Goal: Communication & Community: Ask a question

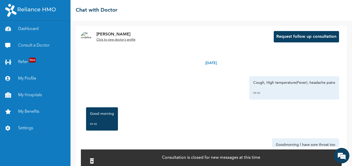
scroll to position [32, 0]
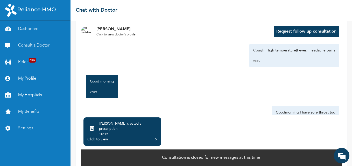
click at [102, 137] on div "Click to view" at bounding box center [97, 139] width 20 height 5
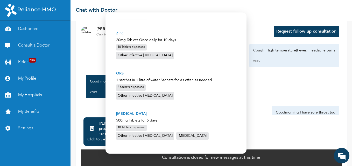
scroll to position [0, 0]
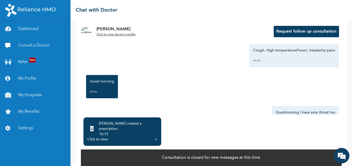
click at [306, 30] on button "Request follow up consultation" at bounding box center [305, 31] width 65 height 11
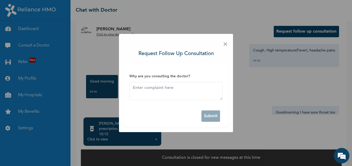
click at [226, 44] on span "×" at bounding box center [225, 44] width 5 height 11
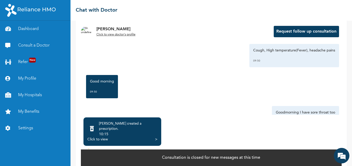
scroll to position [37, 0]
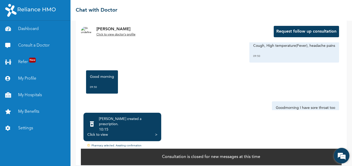
click at [340, 153] on em at bounding box center [341, 156] width 14 height 14
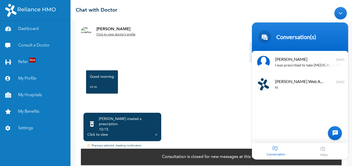
click at [340, 153] on div "FAQs" at bounding box center [324, 151] width 48 height 16
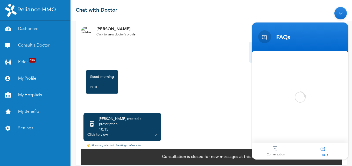
click at [340, 153] on div "FAQs" at bounding box center [324, 151] width 48 height 16
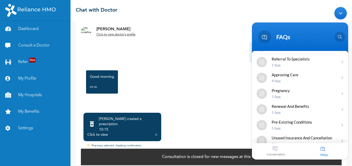
scroll to position [81, 0]
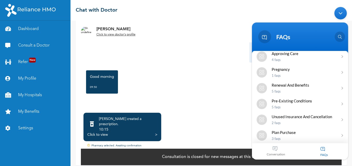
click at [217, 111] on div "[PERSON_NAME] created a prescription . 10:15 Click to view > Pharmacy selected.…" at bounding box center [211, 137] width 260 height 55
click at [102, 120] on div "[PERSON_NAME] created a prescription . 10:15" at bounding box center [122, 125] width 70 height 16
click at [112, 144] on div "Pharmacy selected. Awaiting confirmation" at bounding box center [211, 146] width 260 height 4
click at [176, 124] on div "[PERSON_NAME] created a prescription . 10:15 Click to view > Pharmacy selected.…" at bounding box center [211, 130] width 260 height 35
click at [156, 133] on div ">" at bounding box center [156, 134] width 2 height 5
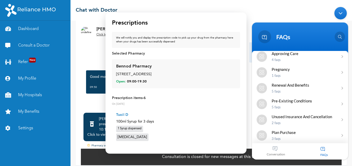
click at [158, 66] on div "Bennod Pharmacy [STREET_ADDRESS] Open: 09:00 - 19:30" at bounding box center [176, 73] width 120 height 21
click at [133, 81] on span "09:00 - 19:30" at bounding box center [137, 81] width 20 height 5
drag, startPoint x: 133, startPoint y: 81, endPoint x: 164, endPoint y: 83, distance: 30.3
click at [164, 83] on div "Open: 09:00 - 19:30" at bounding box center [176, 81] width 120 height 5
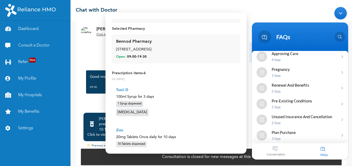
scroll to position [0, 0]
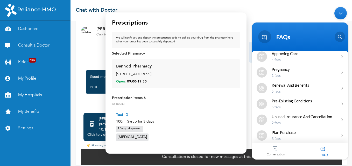
click at [234, 42] on div "We will notify you and display the prescription code to pick up your drug from …" at bounding box center [176, 40] width 128 height 16
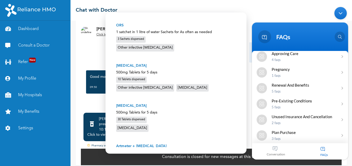
scroll to position [210, 0]
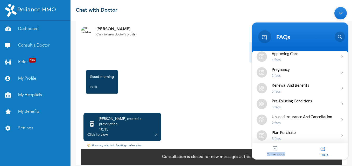
click at [274, 156] on div "Conversation" at bounding box center [276, 151] width 48 height 16
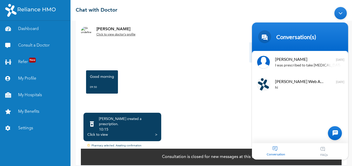
drag, startPoint x: 524, startPoint y: 161, endPoint x: 338, endPoint y: 132, distance: 187.4
click at [338, 132] on div at bounding box center [335, 133] width 14 height 14
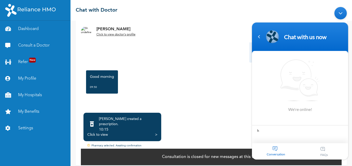
type textarea "hi"
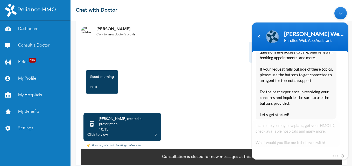
scroll to position [136, 0]
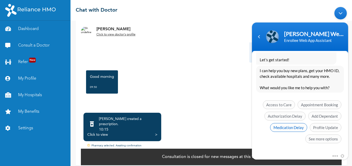
click at [290, 126] on span "Medication Delay" at bounding box center [288, 127] width 37 height 9
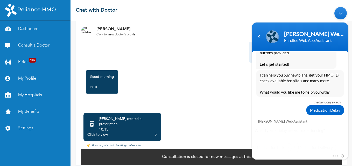
scroll to position [140, 0]
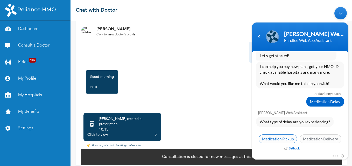
click at [270, 138] on span "Medication Pickup" at bounding box center [277, 139] width 38 height 9
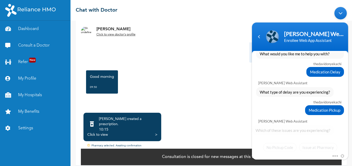
scroll to position [178, 0]
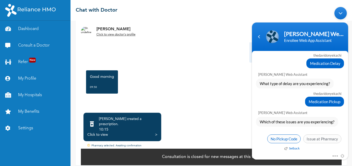
click at [283, 139] on span "No Pickup Code" at bounding box center [283, 139] width 33 height 9
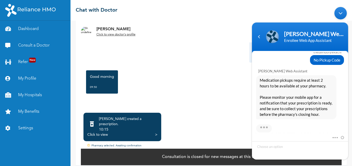
scroll to position [262, 0]
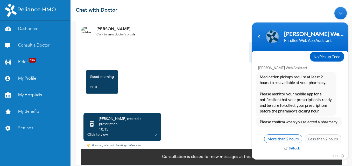
click at [277, 140] on span "More than 2 hours" at bounding box center [283, 139] width 38 height 9
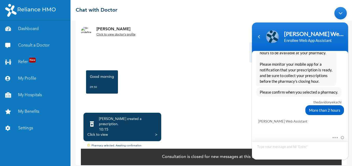
scroll to position [322, 0]
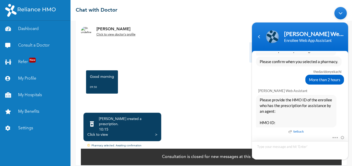
type textarea "2025022"
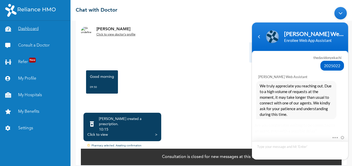
scroll to position [436, 0]
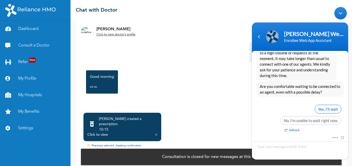
click at [335, 110] on span "Yes, I’ll wait" at bounding box center [327, 109] width 27 height 9
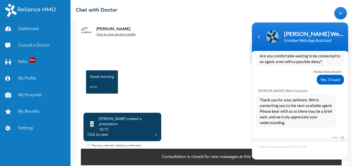
scroll to position [483, 0]
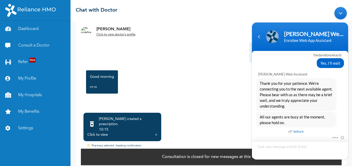
drag, startPoint x: 599, startPoint y: 113, endPoint x: 348, endPoint y: 104, distance: 251.6
click at [348, 104] on body "[PERSON_NAME] Web Assistant Enrollee Web App Assistant thedavidonyekachi hi [PE…" at bounding box center [299, 83] width 101 height 158
click at [348, 130] on body "[PERSON_NAME] Web Assistant Enrollee Web App Assistant thedavidonyekachi hi [PE…" at bounding box center [299, 83] width 101 height 158
click at [297, 150] on textarea "Type your message and hit 'Enter'" at bounding box center [300, 150] width 96 height 18
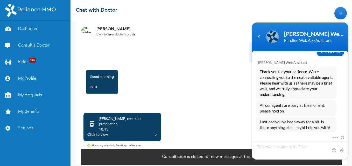
drag, startPoint x: 348, startPoint y: 128, endPoint x: 349, endPoint y: 101, distance: 27.2
click at [349, 101] on body "[PERSON_NAME] Web Assistant Enrollee Web App Assistant thedavidonyekachi hi [PE…" at bounding box center [299, 83] width 101 height 158
click at [285, 149] on textarea "Type your message and hit 'Enter'" at bounding box center [300, 150] width 96 height 18
type textarea "you say"
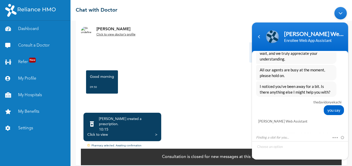
scroll to position [561, 0]
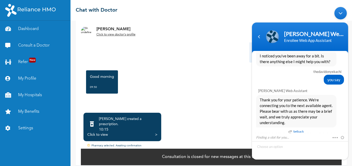
click at [103, 132] on div "Click to view" at bounding box center [97, 134] width 20 height 5
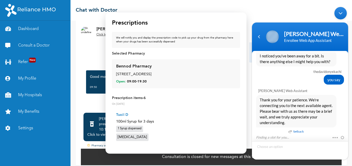
scroll to position [577, 0]
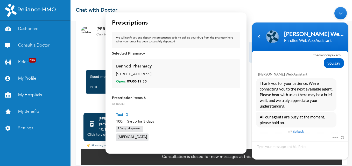
click at [142, 65] on div "Bennod Pharmacy" at bounding box center [133, 66] width 35 height 6
drag, startPoint x: 126, startPoint y: 50, endPoint x: 134, endPoint y: 59, distance: 11.4
drag, startPoint x: 134, startPoint y: 59, endPoint x: 137, endPoint y: 66, distance: 8.6
click at [137, 66] on div "Bennod Pharmacy" at bounding box center [133, 66] width 35 height 6
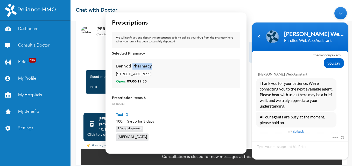
click at [137, 66] on div "Bennod Pharmacy" at bounding box center [133, 66] width 35 height 6
drag, startPoint x: 137, startPoint y: 66, endPoint x: 145, endPoint y: 88, distance: 22.8
click at [145, 88] on div "Bennod Pharmacy [STREET_ADDRESS] Open: 09:00 - 19:30" at bounding box center [176, 73] width 128 height 29
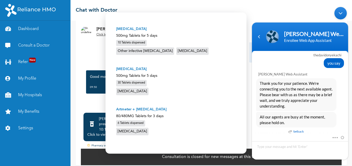
scroll to position [0, 0]
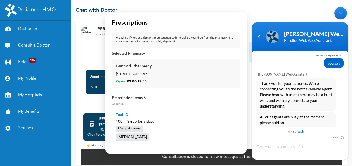
click at [144, 68] on div "Bennod Pharmacy" at bounding box center [133, 66] width 35 height 6
click at [128, 73] on div "[STREET_ADDRESS]" at bounding box center [176, 75] width 120 height 6
click at [123, 84] on span "Open:" at bounding box center [121, 81] width 10 height 5
drag, startPoint x: 123, startPoint y: 84, endPoint x: 118, endPoint y: 71, distance: 13.9
click at [118, 71] on div "Bennod Pharmacy [STREET_ADDRESS] Open: 09:00 - 19:30" at bounding box center [176, 73] width 120 height 21
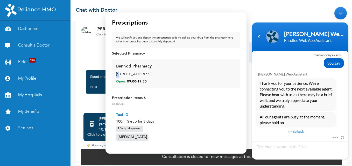
click at [118, 71] on div "Bennod Pharmacy [STREET_ADDRESS] Open: 09:00 - 19:30" at bounding box center [176, 73] width 120 height 21
drag, startPoint x: 118, startPoint y: 71, endPoint x: 194, endPoint y: 28, distance: 87.3
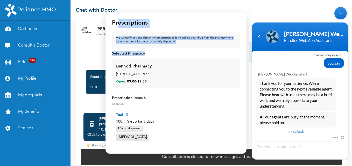
drag, startPoint x: 118, startPoint y: 22, endPoint x: 148, endPoint y: 54, distance: 43.6
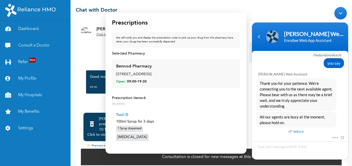
drag, startPoint x: 148, startPoint y: 54, endPoint x: 156, endPoint y: 76, distance: 23.7
click at [156, 76] on div "[STREET_ADDRESS]" at bounding box center [176, 75] width 120 height 6
drag, startPoint x: 156, startPoint y: 76, endPoint x: 127, endPoint y: 77, distance: 28.8
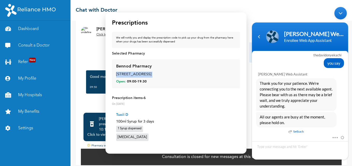
click at [127, 77] on div "[STREET_ADDRESS]" at bounding box center [176, 75] width 120 height 6
drag, startPoint x: 127, startPoint y: 77, endPoint x: 122, endPoint y: 65, distance: 13.7
click at [122, 65] on div "Bennod Pharmacy" at bounding box center [133, 66] width 35 height 6
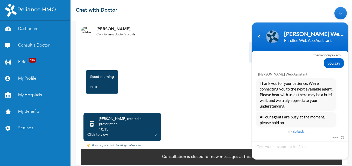
click at [157, 129] on div "[PERSON_NAME] created a prescription . 10:15 Click to view >" at bounding box center [122, 127] width 78 height 28
click at [101, 132] on div "Click to view" at bounding box center [97, 134] width 20 height 5
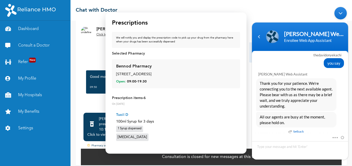
scroll to position [210, 0]
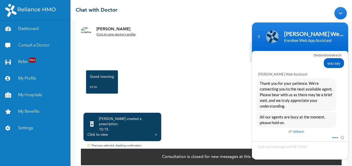
click at [334, 137] on span at bounding box center [333, 137] width 4 height 5
click at [324, 131] on li "Send email" at bounding box center [316, 134] width 40 height 9
drag, startPoint x: 349, startPoint y: 105, endPoint x: 349, endPoint y: 133, distance: 27.7
click at [349, 133] on body "[PERSON_NAME] Web Assistant Enrollee Web App Assistant thedavidonyekachi hi [PE…" at bounding box center [299, 83] width 101 height 158
click at [185, 100] on div "[DATE] Cough, High temperature(Fever), headache pains 09:50 Good morning 09:50 …" at bounding box center [211, 61] width 260 height 100
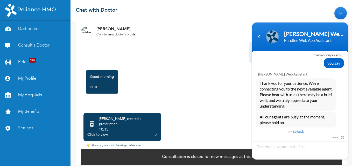
click at [298, 131] on em "Setback" at bounding box center [295, 132] width 15 height 6
click at [295, 135] on div "Mute Send email" at bounding box center [300, 147] width 96 height 25
click at [193, 26] on div "[PERSON_NAME] Click to view doctor's profile Request follow up consultation" at bounding box center [211, 32] width 271 height 22
click at [192, 26] on div "[PERSON_NAME] Click to view doctor's profile Request follow up consultation" at bounding box center [211, 32] width 271 height 22
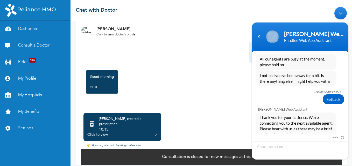
scroll to position [668, 0]
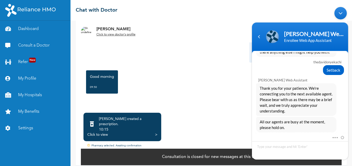
click at [347, 134] on body "[PERSON_NAME] Web Assistant Enrollee Web App Assistant thedavidonyekachi hi [PE…" at bounding box center [299, 83] width 101 height 158
click at [349, 132] on body "[PERSON_NAME] Web Assistant Enrollee Web App Assistant thedavidonyekachi hi [PE…" at bounding box center [299, 83] width 101 height 158
click at [258, 35] on div "Navigation go back" at bounding box center [259, 37] width 8 height 8
click at [258, 35] on div "[PERSON_NAME] Enrollee Web Assistant Enrollee Web App Assistant" at bounding box center [300, 36] width 90 height 13
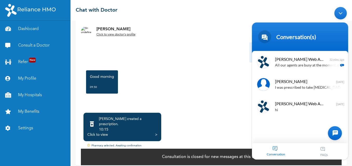
click at [115, 35] on u "Click to view doctor's profile" at bounding box center [115, 34] width 39 height 3
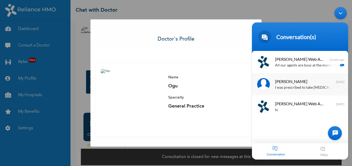
click at [293, 85] on div "I was prescribed to take [MEDICAL_DATA] of 500mg and Medplus gave me 250mg" at bounding box center [307, 88] width 65 height 6
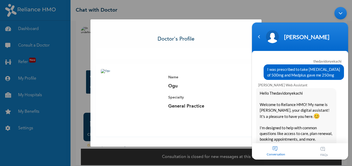
click at [293, 85] on div "[PERSON_NAME] Web Assistant" at bounding box center [301, 85] width 86 height 4
drag, startPoint x: 293, startPoint y: 85, endPoint x: 320, endPoint y: 100, distance: 31.1
click at [320, 100] on span "Hello Thedavidonyekachi Welcome to Reliance HMO! My name is [PERSON_NAME], your…" at bounding box center [295, 144] width 73 height 109
drag, startPoint x: 345, startPoint y: 62, endPoint x: 345, endPoint y: 73, distance: 11.7
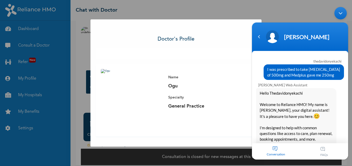
click at [345, 73] on div "thedavidonyekachi I was prescribed to take [MEDICAL_DATA] of 500mg and Medplus …" at bounding box center [300, 68] width 96 height 24
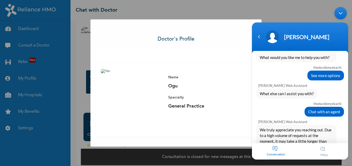
scroll to position [329, 0]
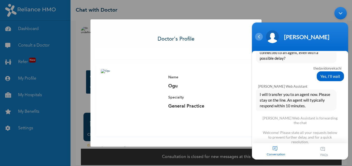
click at [259, 38] on div "Navigation go back" at bounding box center [259, 37] width 8 height 8
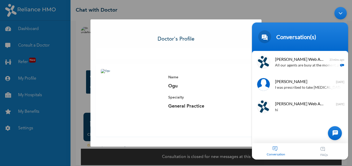
click at [259, 37] on span at bounding box center [264, 36] width 13 height 13
click at [295, 66] on p "All our agents are busy at the moment, please hold on." at bounding box center [307, 66] width 65 height 6
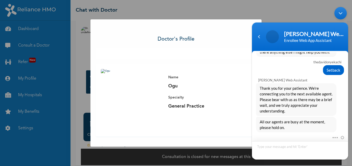
scroll to position [668, 0]
click at [288, 144] on textarea "Type your message and hit 'Enter'" at bounding box center [300, 150] width 96 height 18
type textarea "o"
type textarea "i have waited too long"
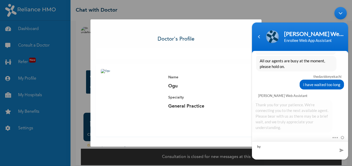
scroll to position [770, 0]
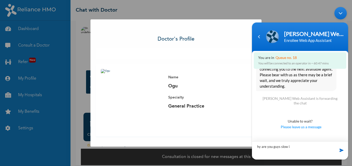
type textarea "hy are you guys slow"
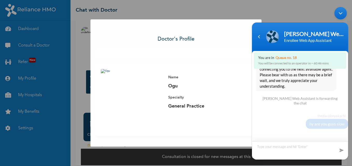
scroll to position [788, 0]
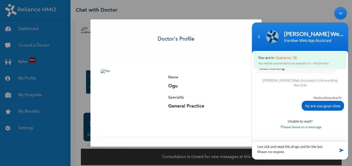
type textarea "i am sick and need this drugs and for the last 4hours no response"
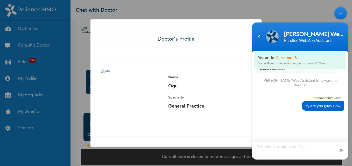
scroll to position [805, 0]
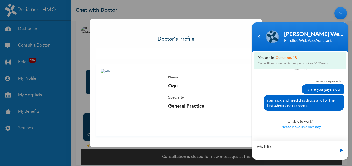
type textarea "why is it so"
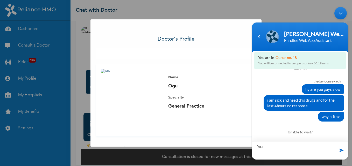
scroll to position [816, 0]
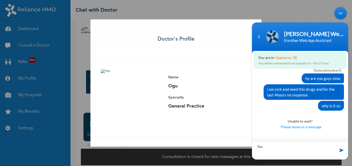
click at [288, 144] on textarea "You" at bounding box center [300, 150] width 96 height 18
type textarea "Y"
type textarea "if i cant get drugs from that pharmacy cant i go somewhere else"
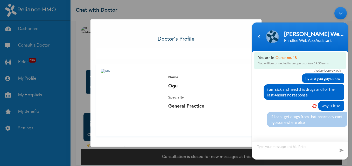
scroll to position [832, 0]
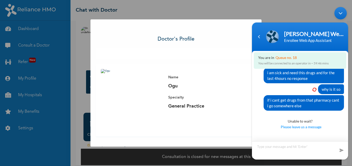
click at [309, 148] on textarea "Type your message and hit 'Enter'" at bounding box center [300, 150] width 96 height 18
type textarea "kindly delete the bennod pharmacy let me choose a responsive pharmacy"
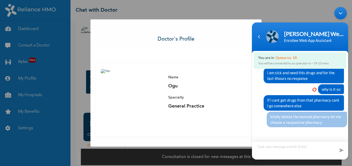
scroll to position [849, 0]
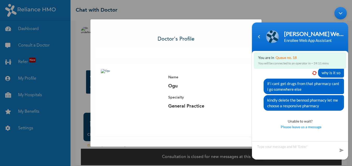
click at [338, 14] on div "Minimize live chat window" at bounding box center [340, 13] width 12 height 12
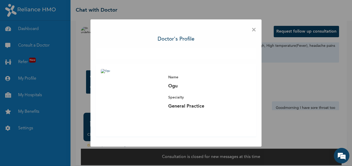
click at [253, 32] on span "×" at bounding box center [253, 30] width 5 height 11
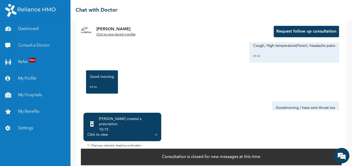
scroll to position [0, 0]
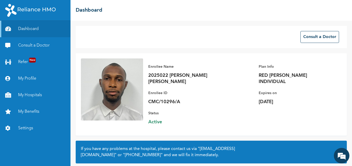
scroll to position [853, 0]
